Goal: Task Accomplishment & Management: Manage account settings

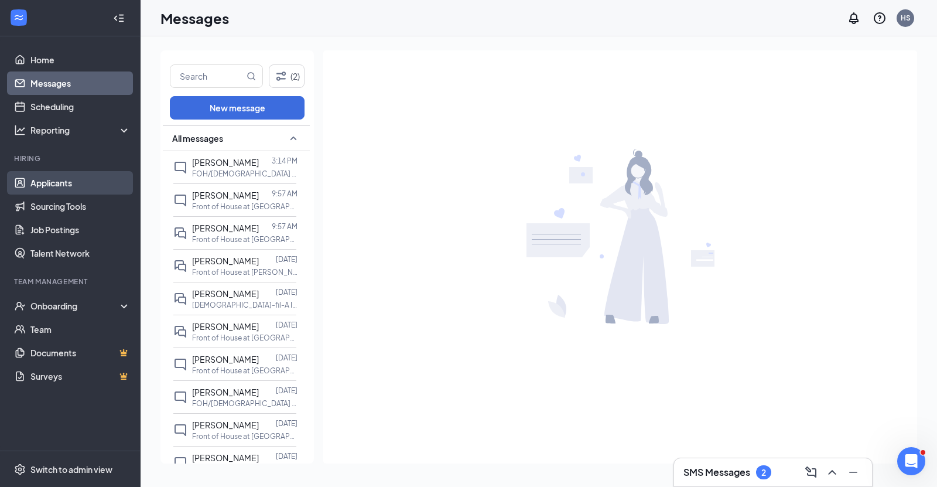
click at [58, 191] on link "Applicants" at bounding box center [80, 182] width 100 height 23
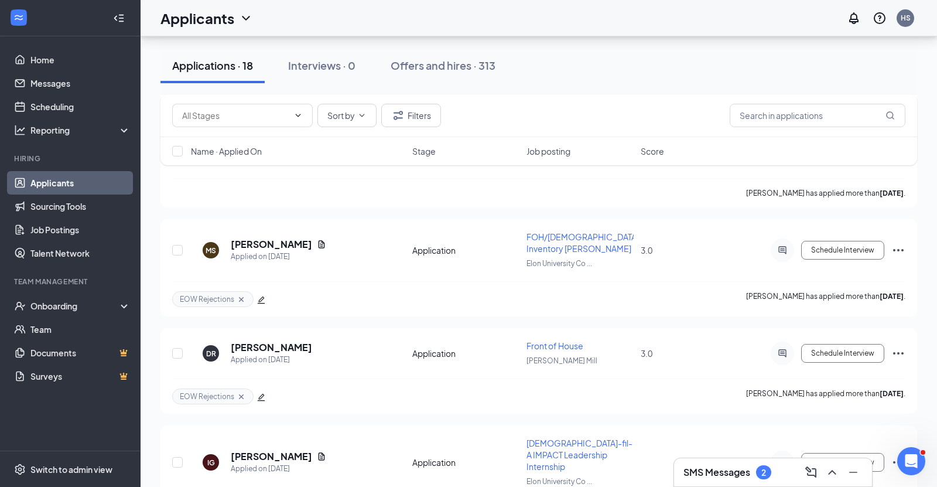
scroll to position [995, 0]
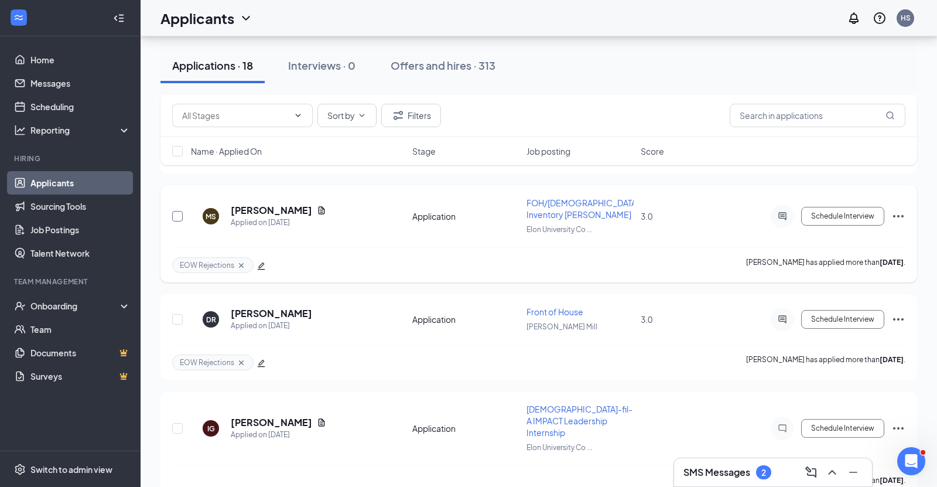
click at [177, 211] on input "checkbox" at bounding box center [177, 216] width 11 height 11
checkbox input "true"
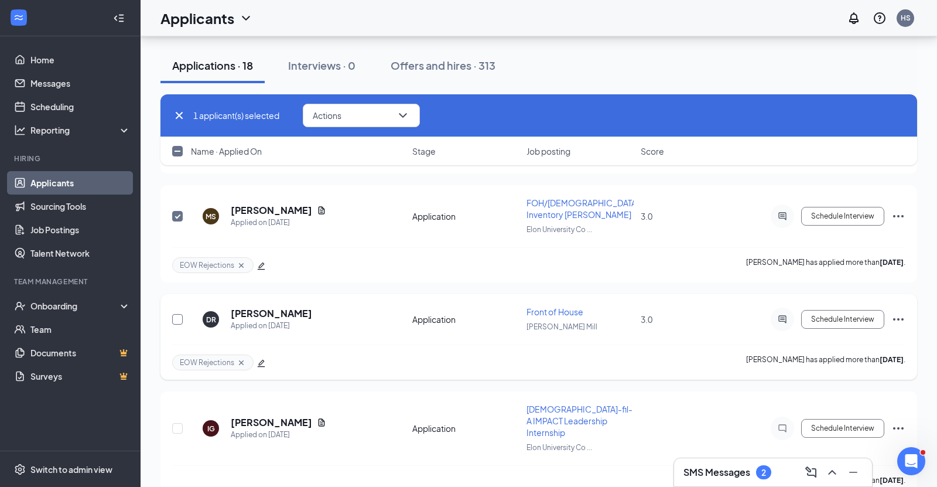
click at [177, 314] on input "checkbox" at bounding box center [177, 319] width 11 height 11
checkbox input "false"
click at [178, 211] on input "checkbox" at bounding box center [177, 216] width 11 height 11
checkbox input "false"
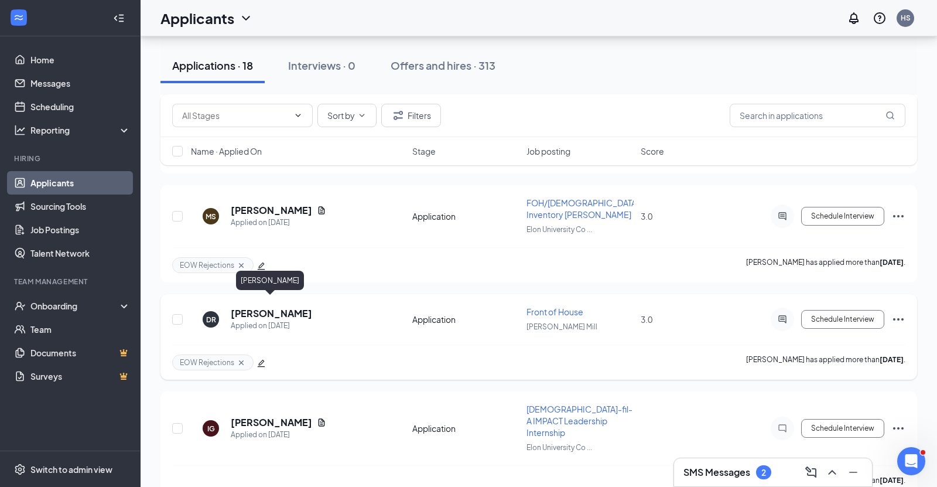
click at [289, 307] on h5 "[PERSON_NAME]" at bounding box center [271, 313] width 81 height 13
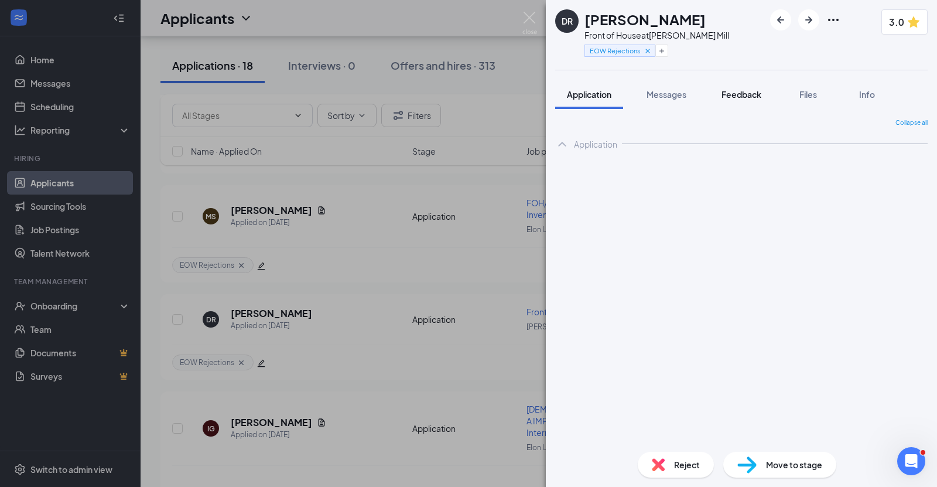
click at [739, 100] on button "Feedback" at bounding box center [741, 94] width 63 height 29
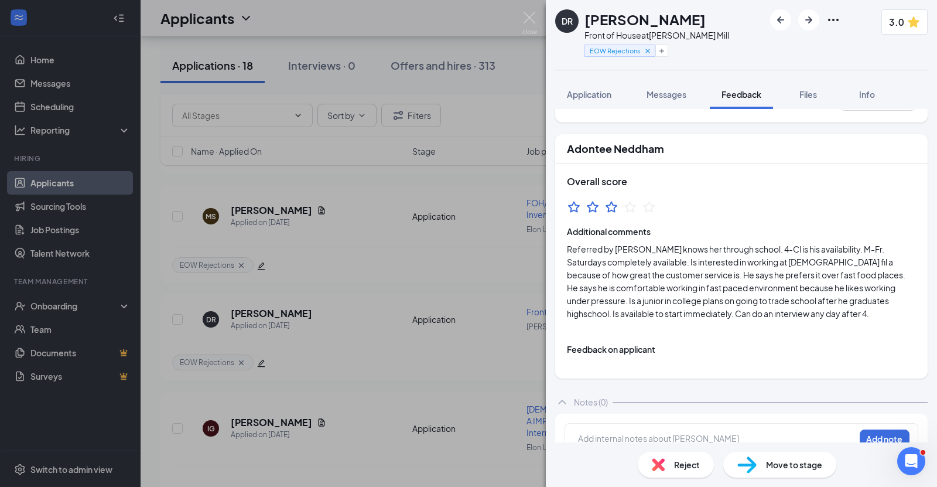
scroll to position [59, 0]
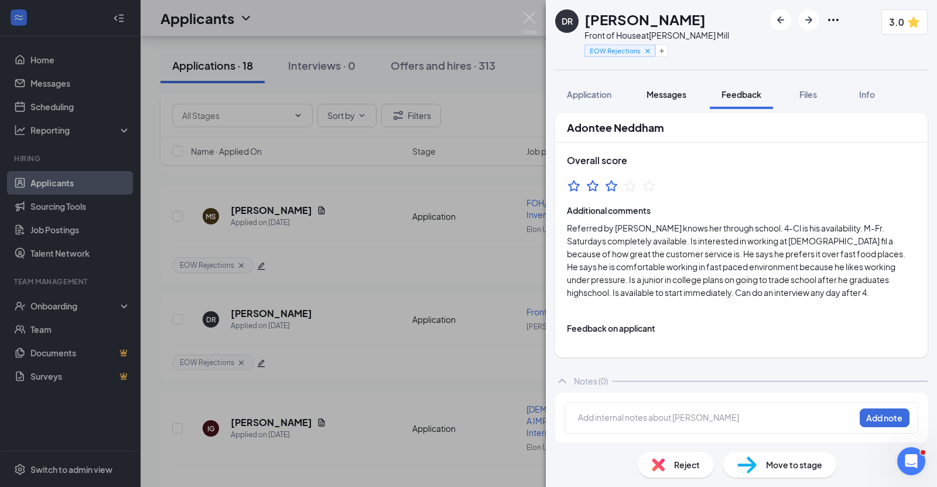
click at [672, 101] on button "Messages" at bounding box center [666, 94] width 63 height 29
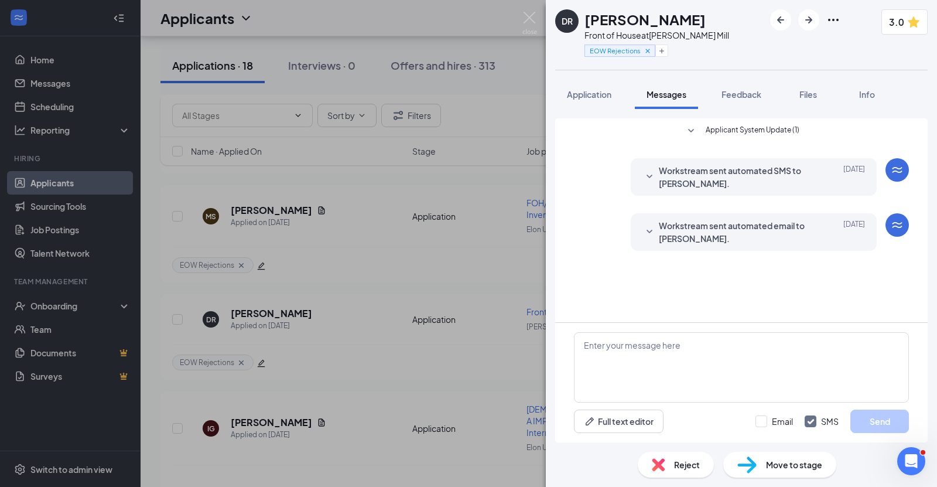
click at [646, 230] on icon "SmallChevronDown" at bounding box center [649, 232] width 6 height 4
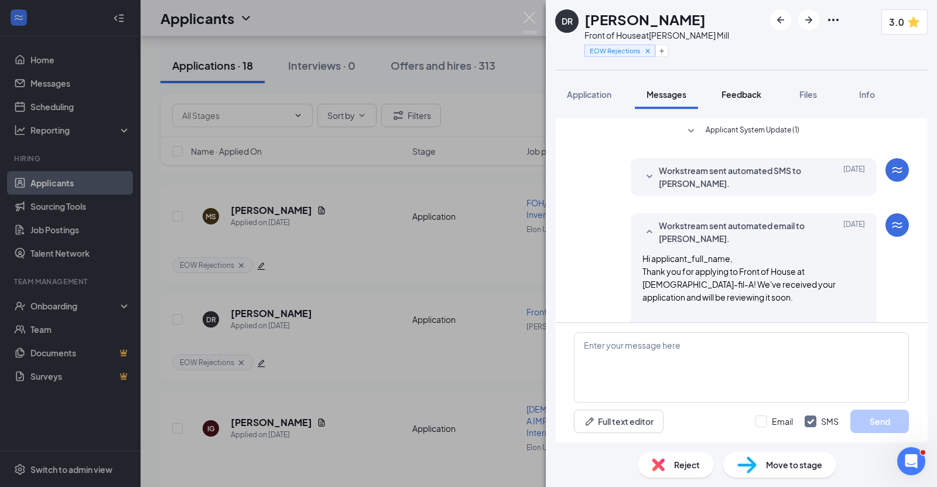
click at [738, 98] on span "Feedback" at bounding box center [741, 94] width 40 height 11
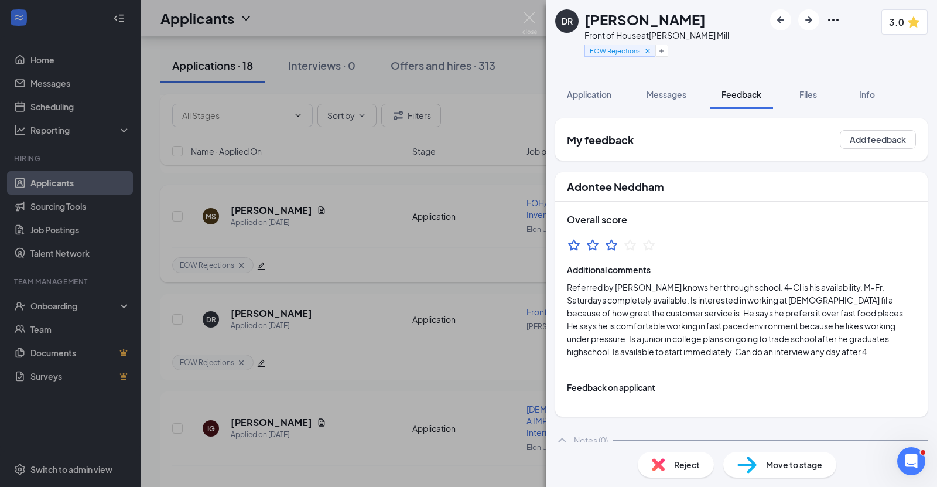
drag, startPoint x: 523, startPoint y: 28, endPoint x: 438, endPoint y: 222, distance: 212.3
click at [523, 28] on img at bounding box center [529, 23] width 15 height 23
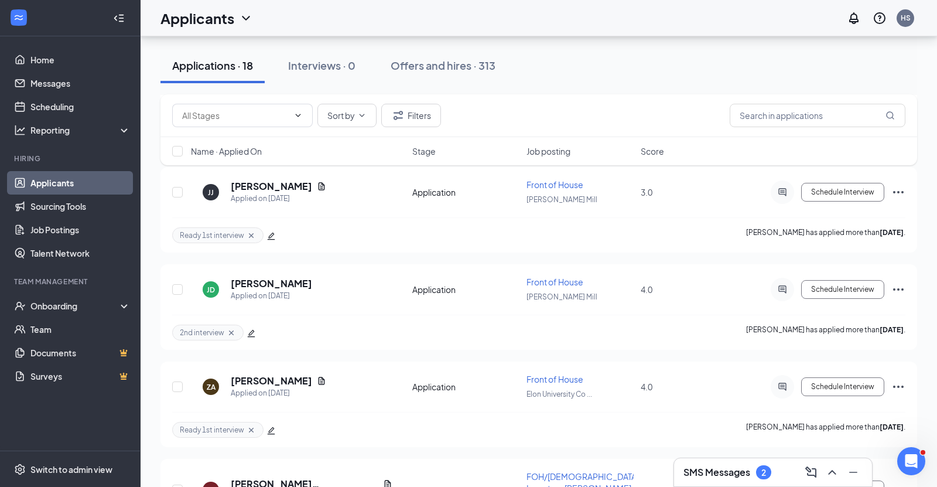
scroll to position [1557, 0]
click at [304, 278] on h5 "[PERSON_NAME]" at bounding box center [271, 284] width 81 height 13
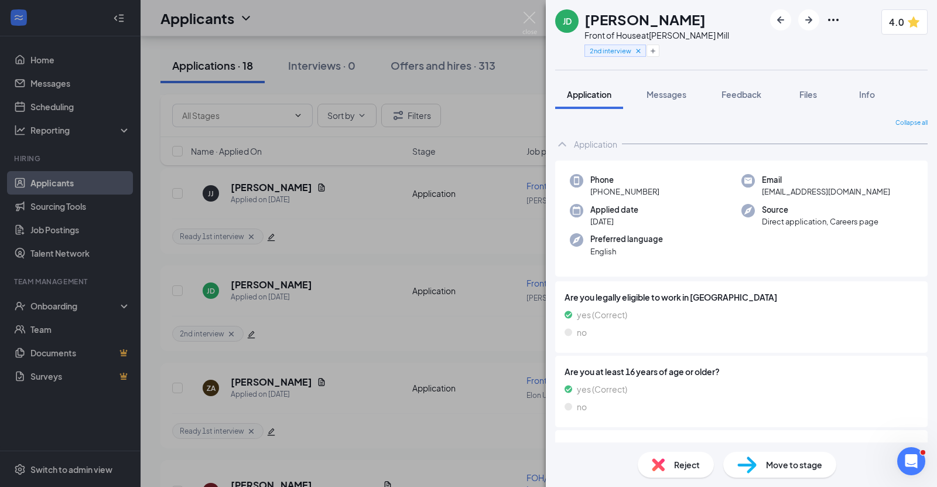
drag, startPoint x: 584, startPoint y: 18, endPoint x: 729, endPoint y: 26, distance: 145.4
click at [729, 26] on div "JD [PERSON_NAME] Front of House at [PERSON_NAME][GEOGRAPHIC_DATA] 2nd interview…" at bounding box center [741, 35] width 391 height 70
copy h1 "[PERSON_NAME]"
drag, startPoint x: 656, startPoint y: 191, endPoint x: 600, endPoint y: 193, distance: 56.8
click at [600, 193] on div "Phone [PHONE_NUMBER]" at bounding box center [656, 186] width 172 height 24
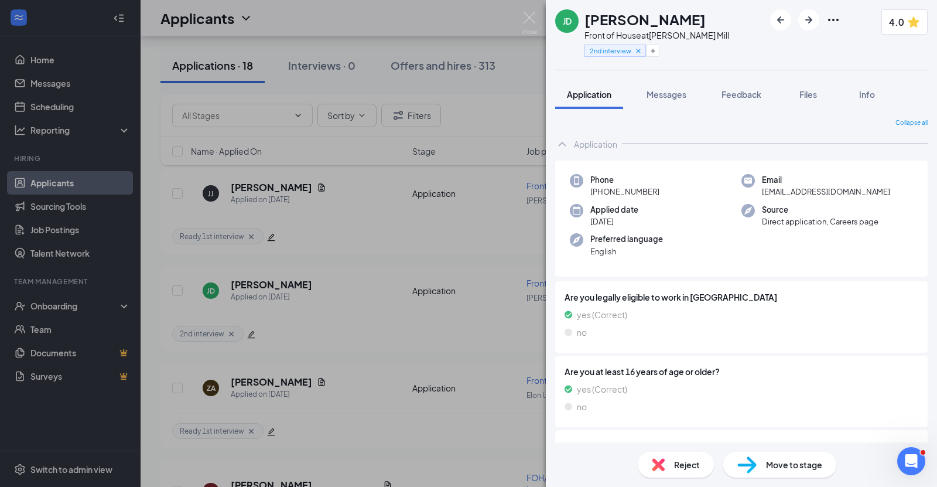
copy span "[PHONE_NUMBER]"
click at [532, 22] on img at bounding box center [529, 23] width 15 height 23
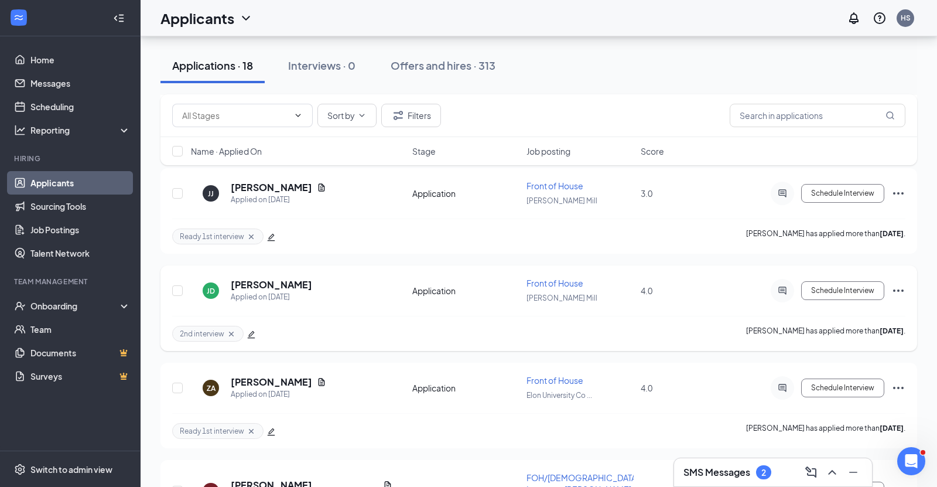
scroll to position [1593, 0]
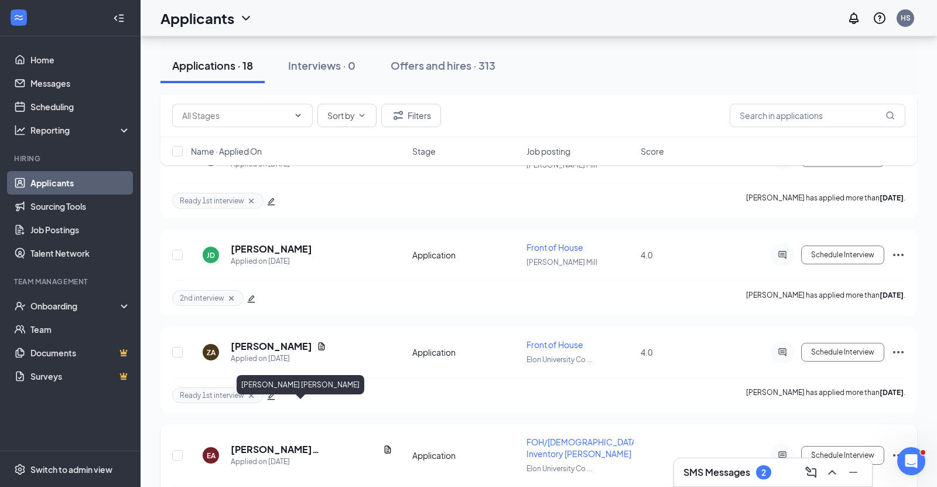
click at [303, 443] on h5 "[PERSON_NAME] [PERSON_NAME]" at bounding box center [305, 449] width 148 height 13
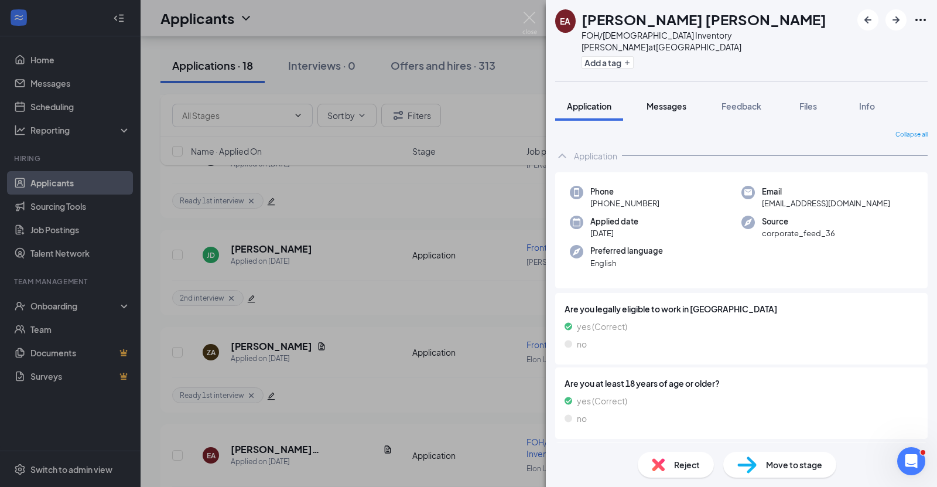
click at [679, 101] on span "Messages" at bounding box center [666, 106] width 40 height 11
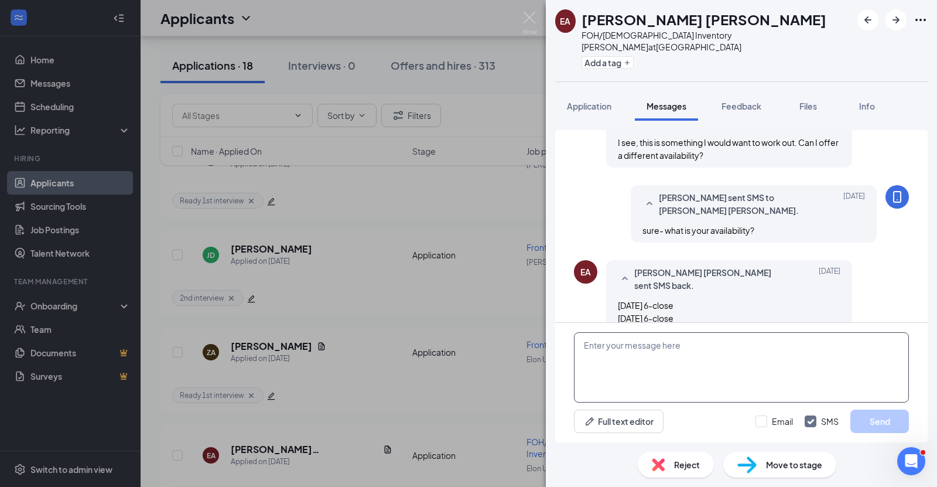
click at [655, 362] on textarea at bounding box center [741, 367] width 335 height 70
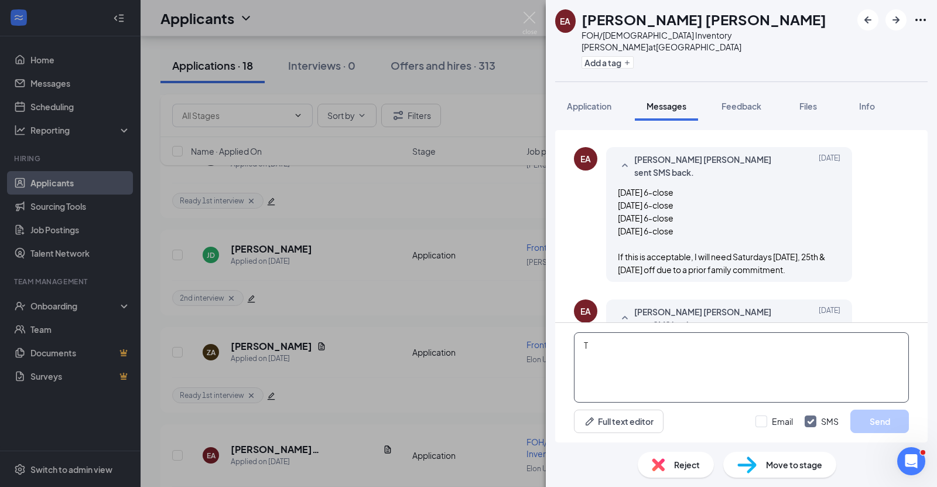
scroll to position [756, 0]
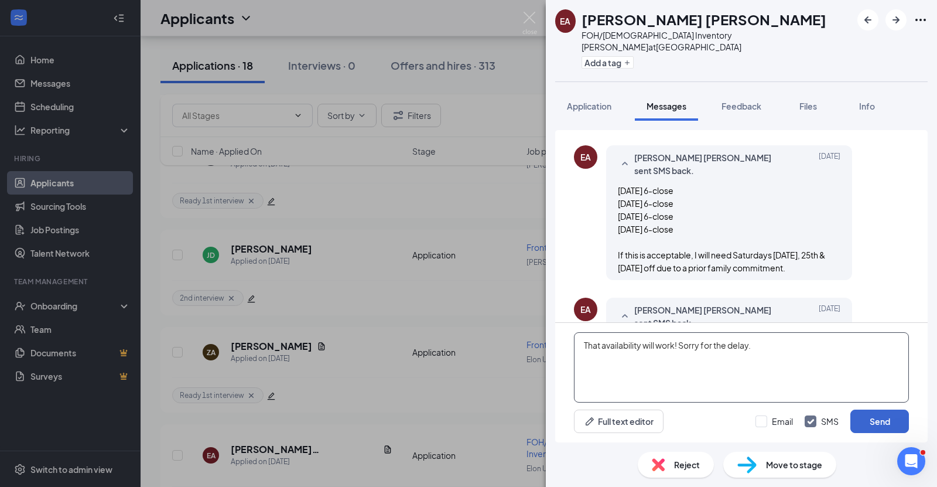
type textarea "That availability will work! Sorry for the delay."
click at [865, 426] on button "Send" at bounding box center [879, 420] width 59 height 23
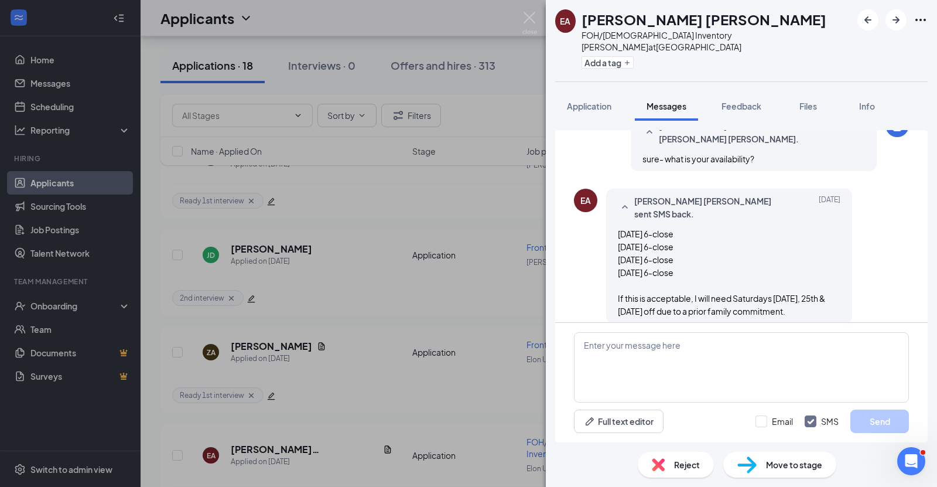
scroll to position [713, 0]
drag, startPoint x: 686, startPoint y: 200, endPoint x: 615, endPoint y: 158, distance: 82.1
click at [615, 189] on div "[PERSON_NAME] [PERSON_NAME] sent SMS back. [DATE] [DATE] 6-close [DATE] 6-close…" at bounding box center [729, 256] width 246 height 135
copy span "[DATE] 6-close [DATE] 6-close [DATE] 6-close [DATE] 6-close"
click at [658, 271] on div "EA [PERSON_NAME] [PERSON_NAME] sent SMS back. [DATE] [DATE] 6-close [DATE] 6-cl…" at bounding box center [741, 259] width 335 height 141
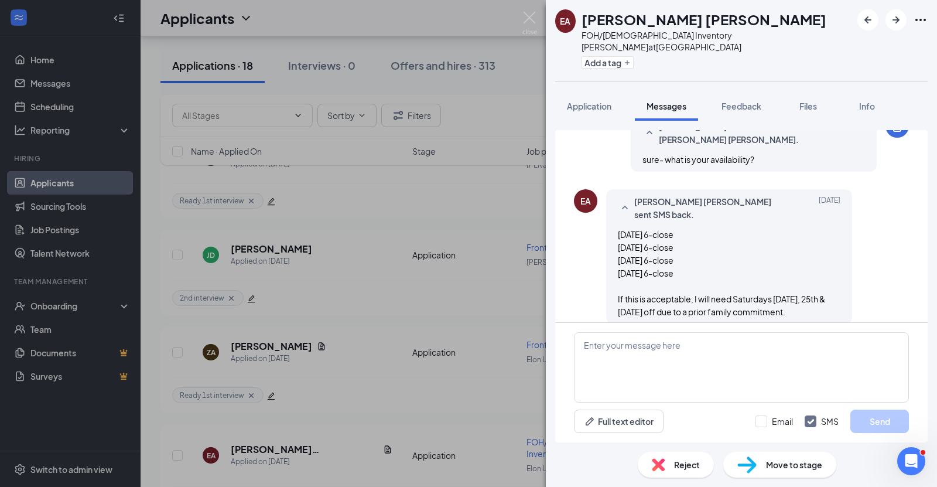
scroll to position [831, 0]
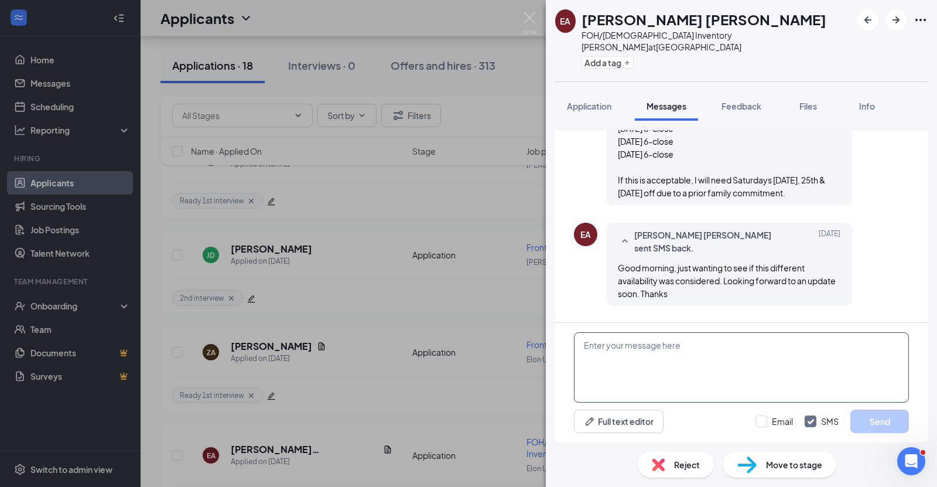
click at [636, 341] on textarea at bounding box center [741, 367] width 335 height 70
type textarea "E"
type textarea "W"
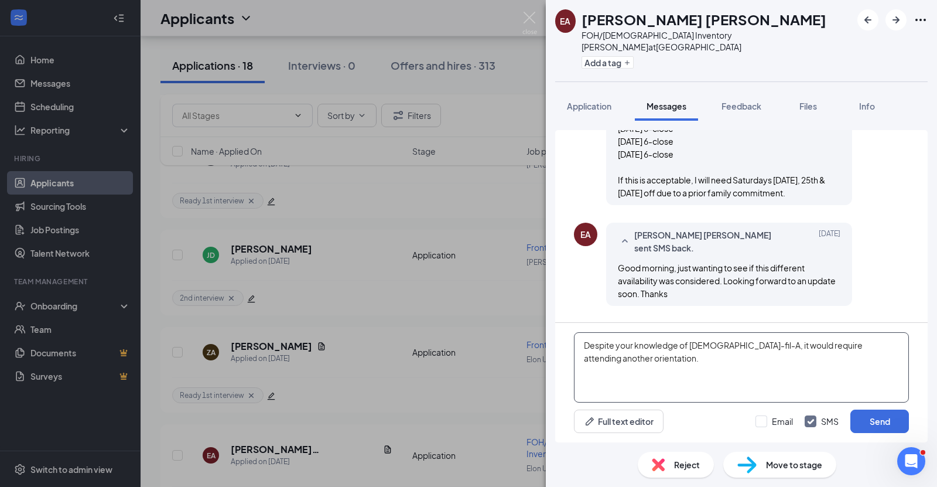
type textarea "Despite your knowledge of [DEMOGRAPHIC_DATA]-fil-A, it would require attending …"
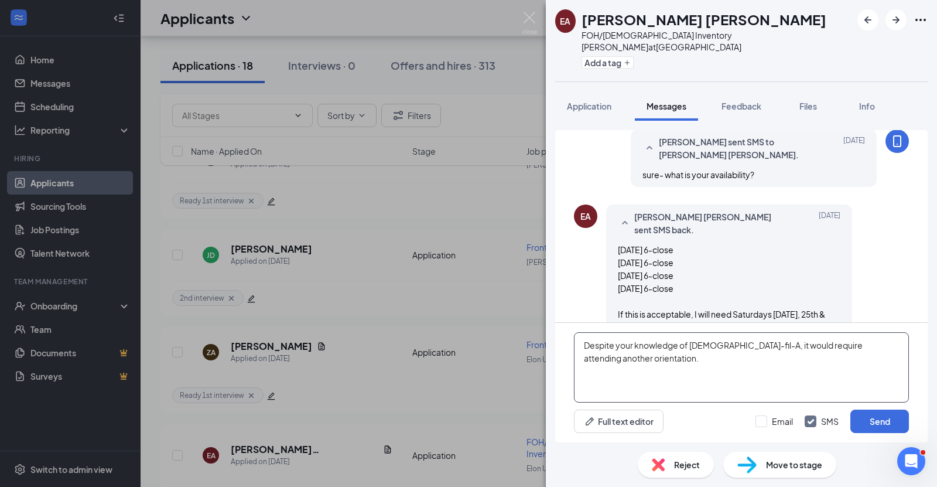
scroll to position [697, 0]
drag, startPoint x: 640, startPoint y: 357, endPoint x: 548, endPoint y: 329, distance: 96.0
click at [548, 329] on div "Load earlier interactions (about 14 more) [PERSON_NAME] sent email to [PERSON_N…" at bounding box center [741, 281] width 391 height 321
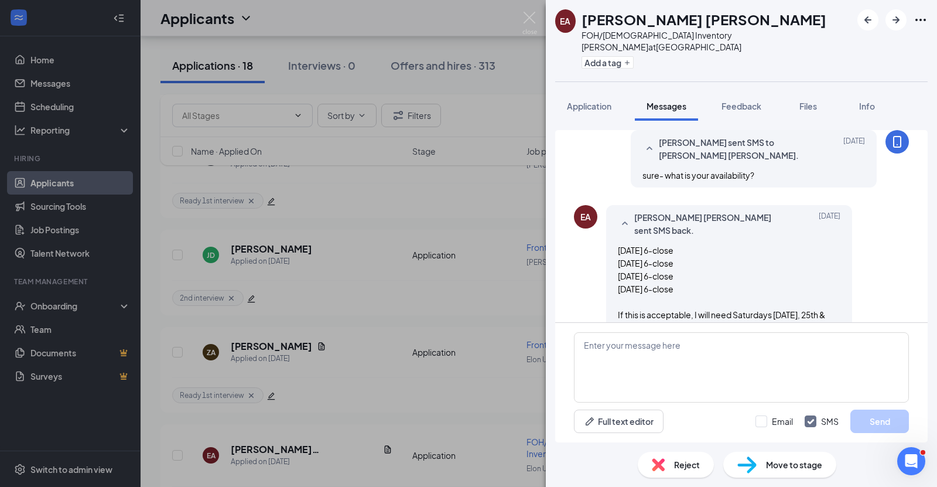
click at [631, 245] on span "[DATE] 6-close [DATE] 6-close [DATE] 6-close [DATE] 6-close If this is acceptab…" at bounding box center [721, 289] width 207 height 88
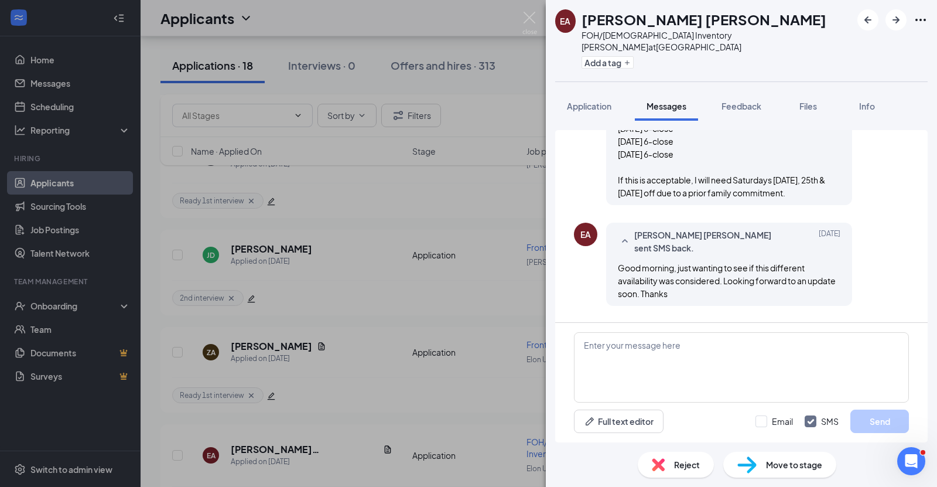
click at [529, 9] on div "EA [PERSON_NAME] [PERSON_NAME] FOH/BOH Inventory [PERSON_NAME] at [GEOGRAPHIC_D…" at bounding box center [468, 243] width 937 height 487
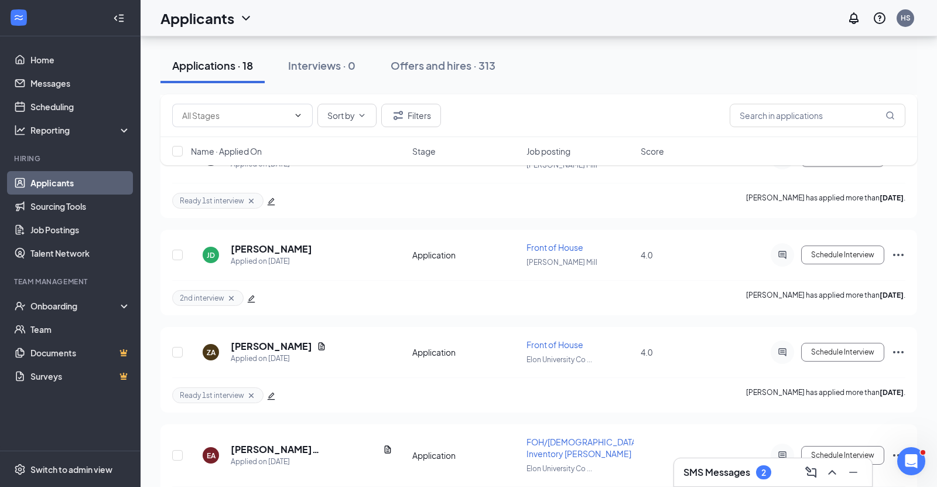
click at [529, 18] on div "Applicants HS" at bounding box center [539, 18] width 796 height 36
click at [902, 448] on icon "Ellipses" at bounding box center [898, 455] width 14 height 14
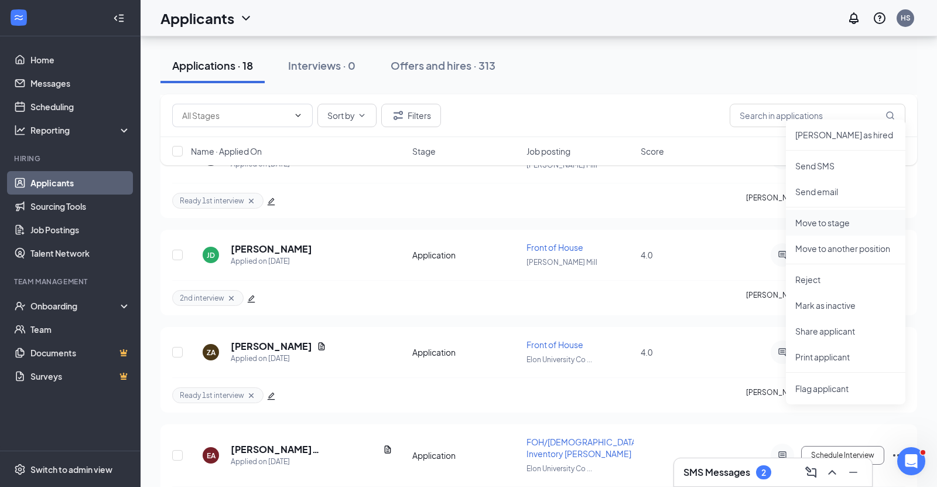
click at [837, 219] on p "Move to stage" at bounding box center [845, 223] width 101 height 12
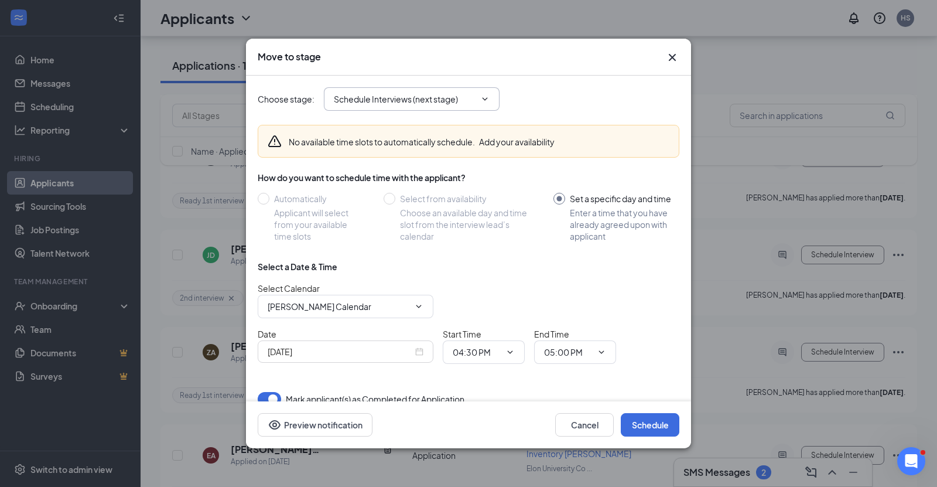
click at [414, 102] on input "Schedule Interviews (next stage)" at bounding box center [405, 99] width 142 height 13
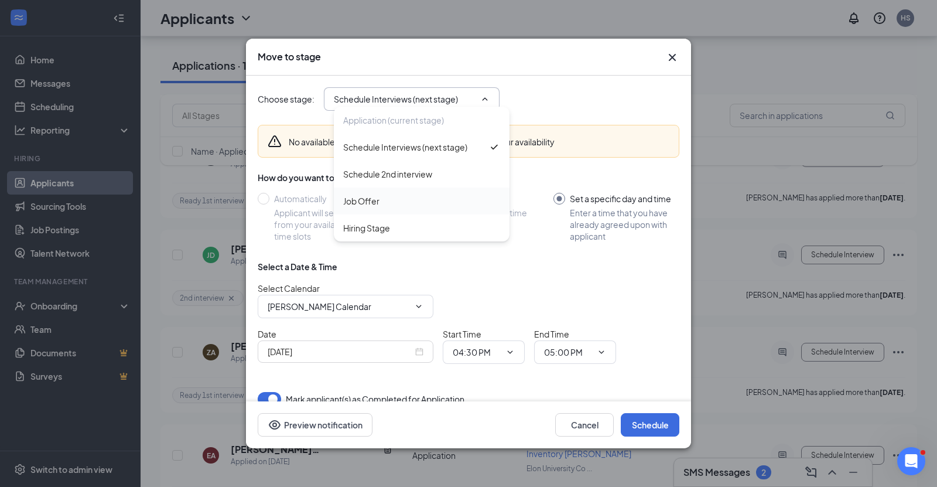
click at [386, 197] on div "Job Offer" at bounding box center [421, 200] width 157 height 13
type input "Job Offer"
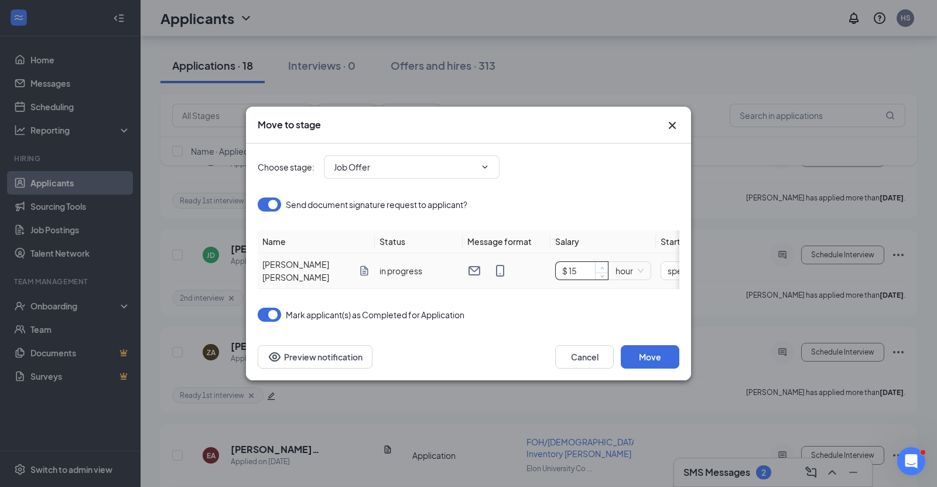
type input "$ 16"
click at [602, 266] on icon "up" at bounding box center [602, 267] width 4 height 2
click at [619, 270] on input "[DATE]" at bounding box center [625, 270] width 61 height 13
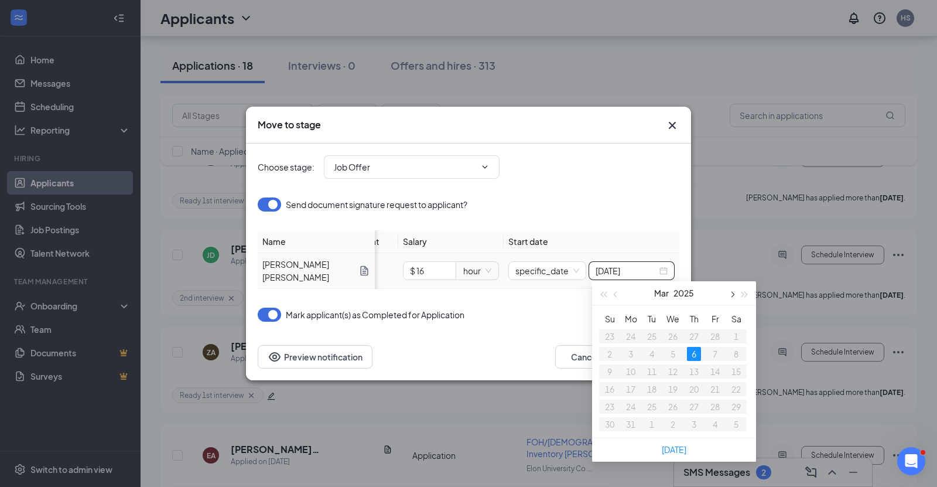
click at [730, 294] on span "button" at bounding box center [731, 295] width 6 height 6
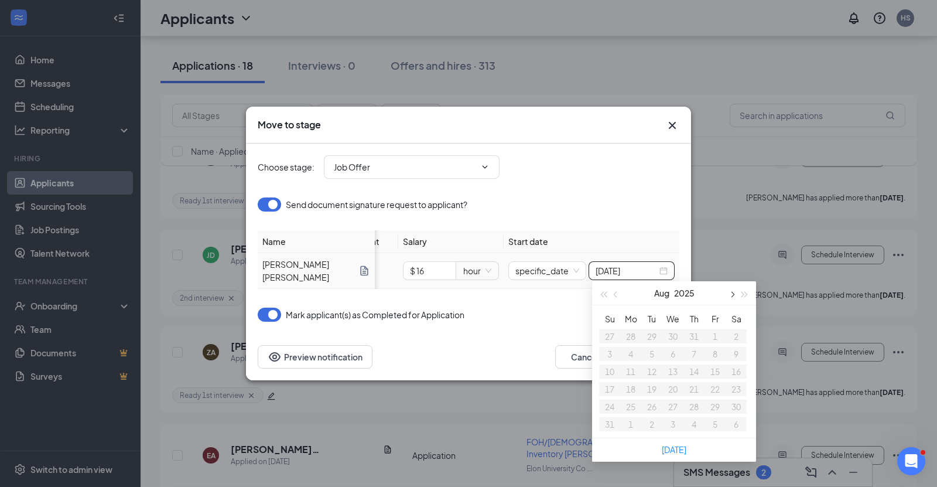
click at [730, 294] on span "button" at bounding box center [731, 295] width 6 height 6
type input "[DATE]"
click at [717, 390] on div "24" at bounding box center [715, 389] width 14 height 14
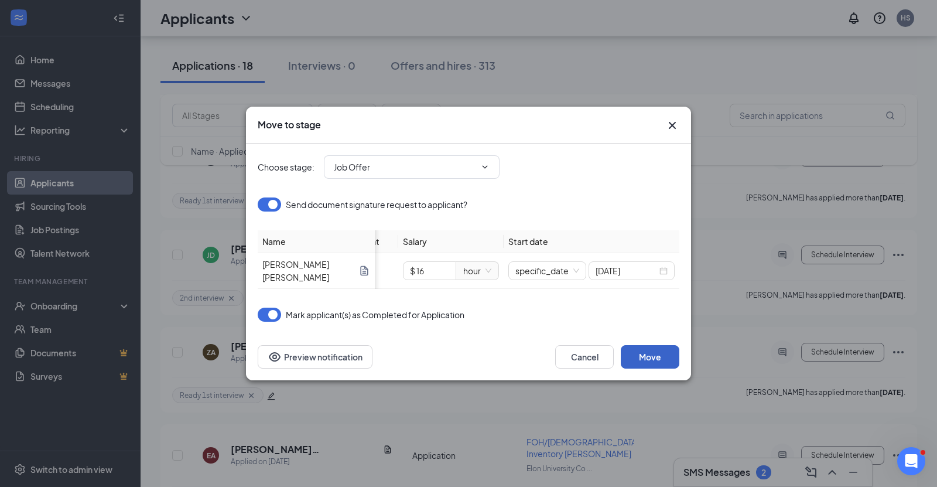
click at [642, 351] on button "Move" at bounding box center [650, 356] width 59 height 23
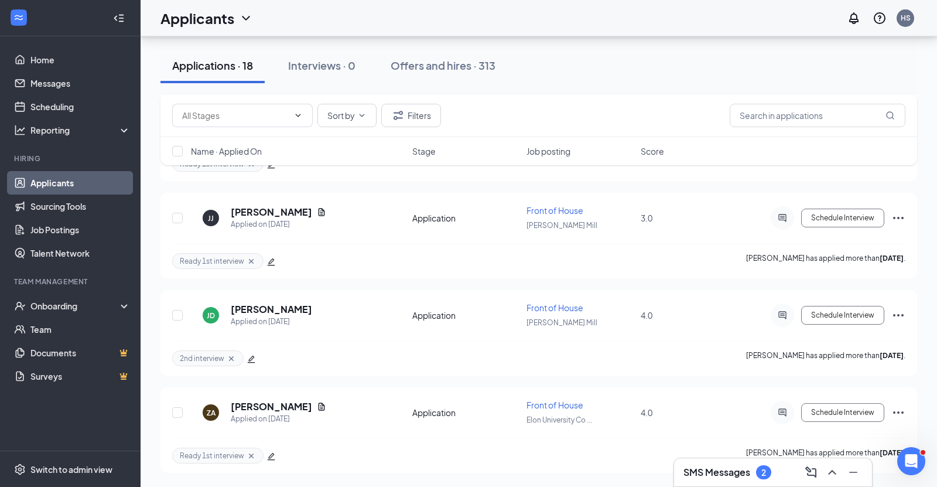
scroll to position [1490, 0]
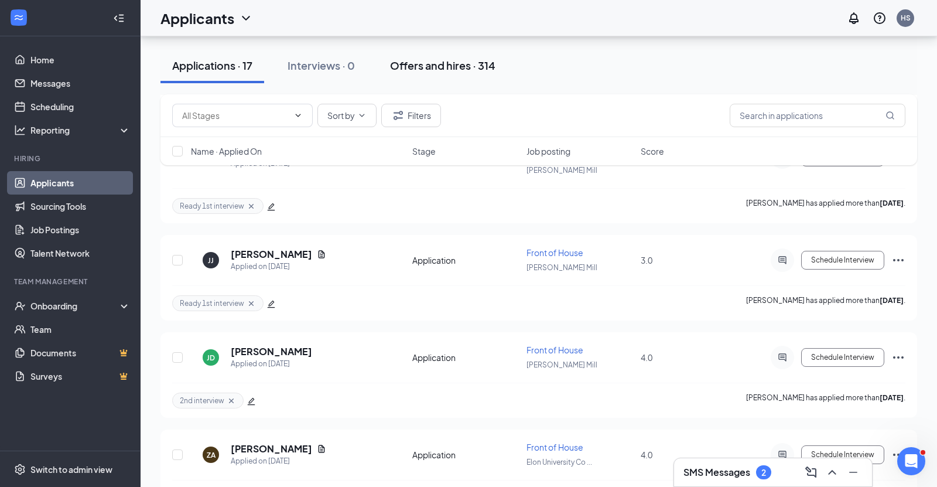
click at [443, 76] on button "Offers and hires · 314" at bounding box center [442, 65] width 129 height 35
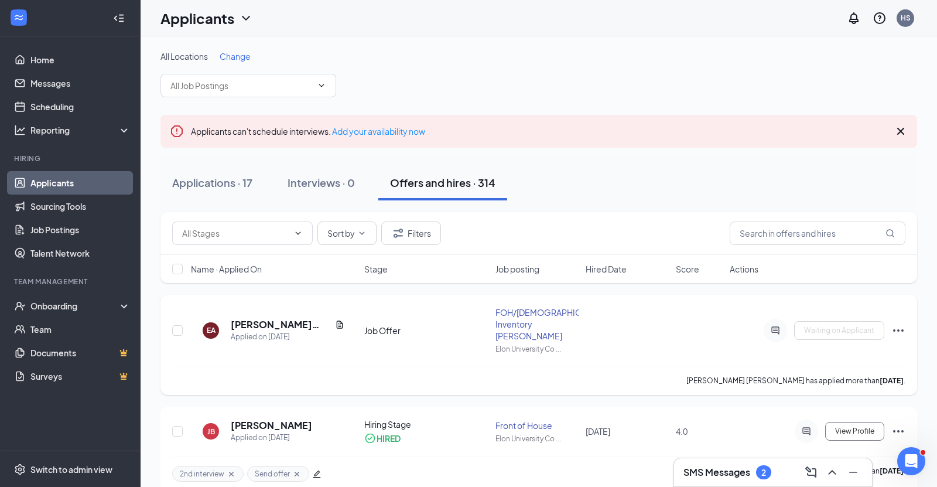
click at [294, 318] on h5 "[PERSON_NAME] [PERSON_NAME]" at bounding box center [281, 324] width 100 height 13
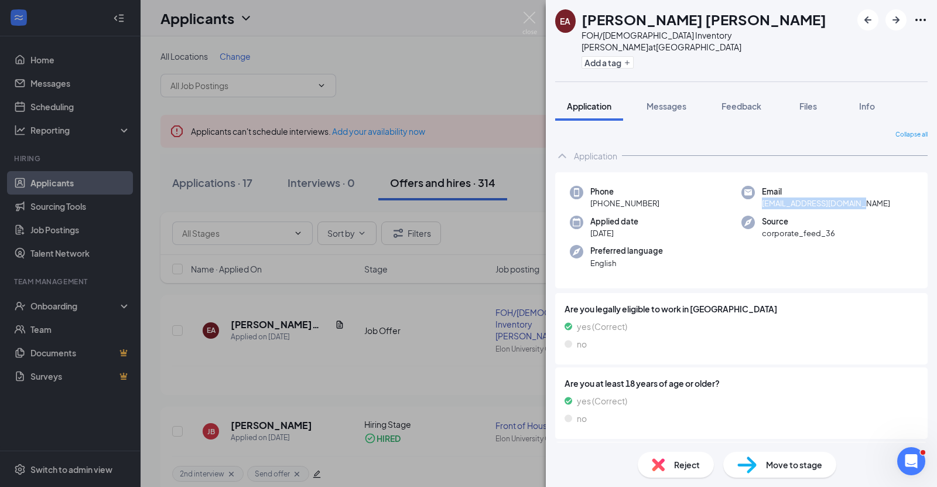
drag, startPoint x: 861, startPoint y: 191, endPoint x: 764, endPoint y: 191, distance: 96.6
click at [764, 197] on span "[EMAIL_ADDRESS][DOMAIN_NAME]" at bounding box center [826, 203] width 128 height 12
click at [874, 196] on div "Email [EMAIL_ADDRESS][DOMAIN_NAME]" at bounding box center [827, 198] width 172 height 24
drag, startPoint x: 865, startPoint y: 192, endPoint x: 756, endPoint y: 193, distance: 108.9
click at [756, 193] on div "Email [EMAIL_ADDRESS][DOMAIN_NAME]" at bounding box center [827, 198] width 172 height 24
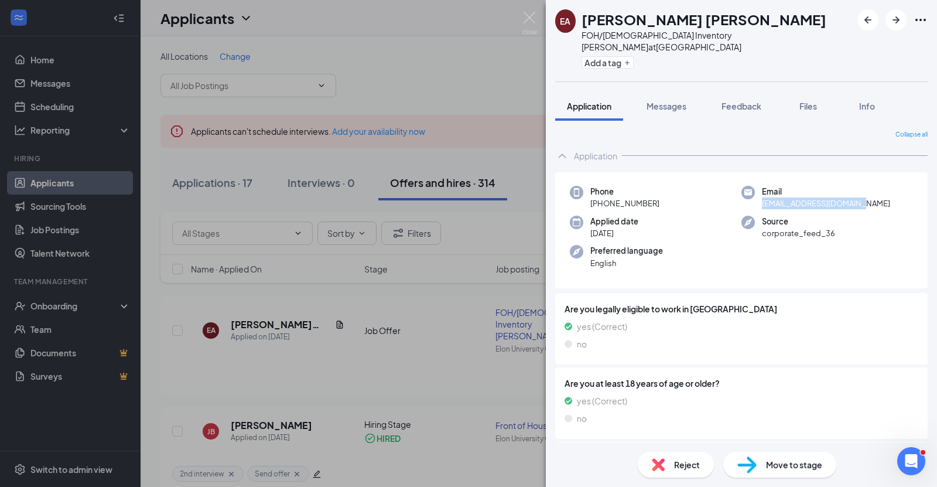
copy span "[EMAIL_ADDRESS][DOMAIN_NAME]"
drag, startPoint x: 656, startPoint y: 189, endPoint x: 600, endPoint y: 189, distance: 55.6
click at [600, 189] on div "Phone [PHONE_NUMBER]" at bounding box center [656, 198] width 172 height 24
copy span "[PHONE_NUMBER]"
click at [528, 20] on img at bounding box center [529, 23] width 15 height 23
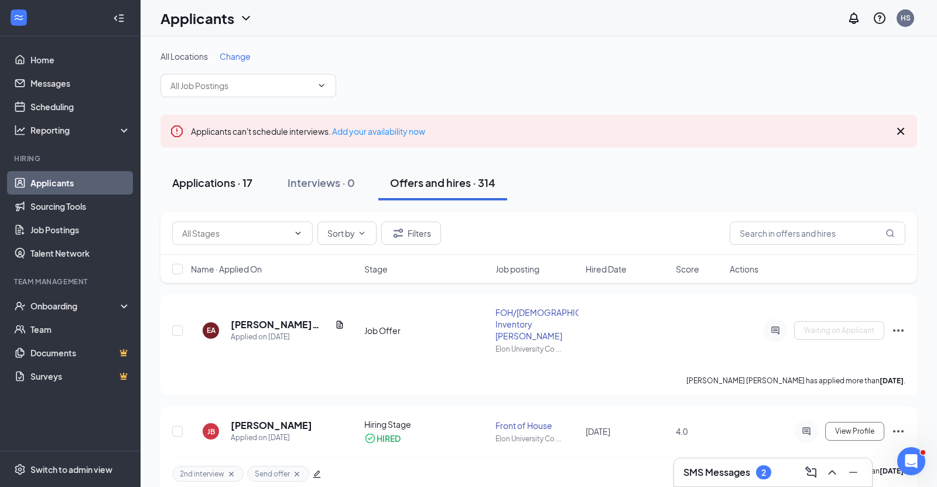
click at [228, 183] on div "Applications · 17" at bounding box center [212, 182] width 80 height 15
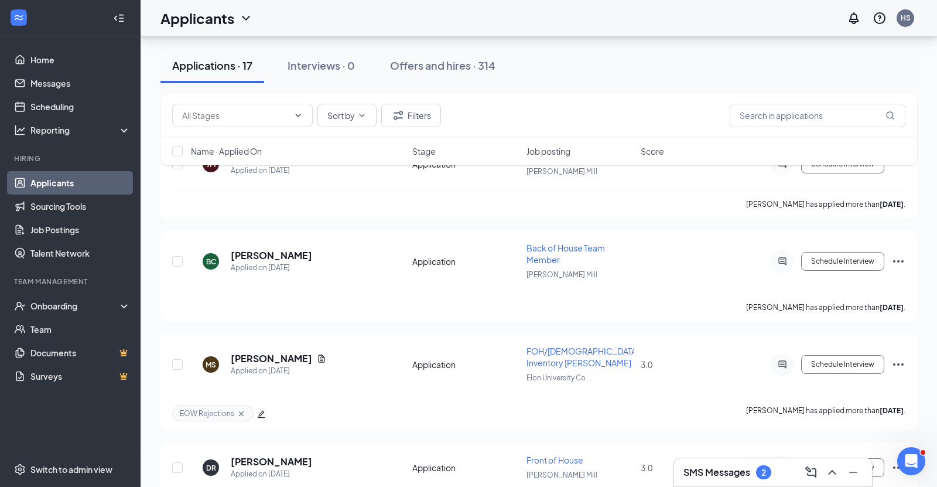
scroll to position [1490, 0]
